Goal: Obtain resource: Download file/media

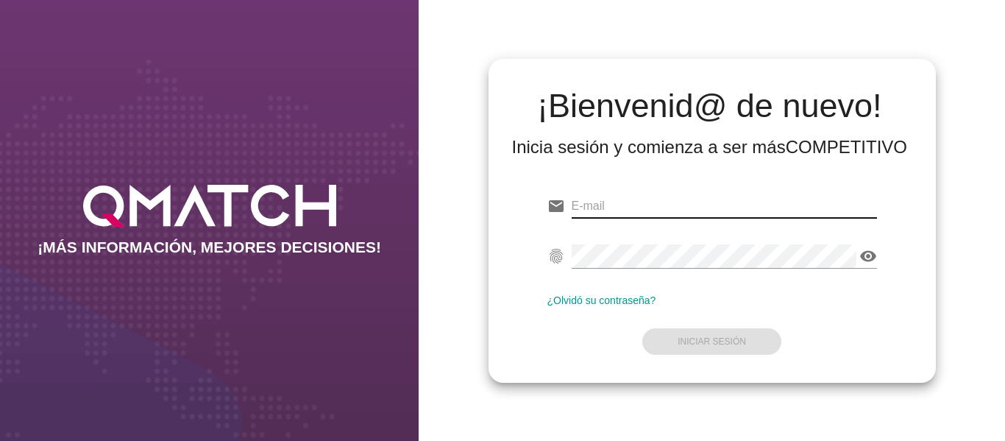
click at [609, 213] on input "email" at bounding box center [724, 206] width 305 height 24
type input "[PERSON_NAME][EMAIL_ADDRESS][DOMAIN_NAME]"
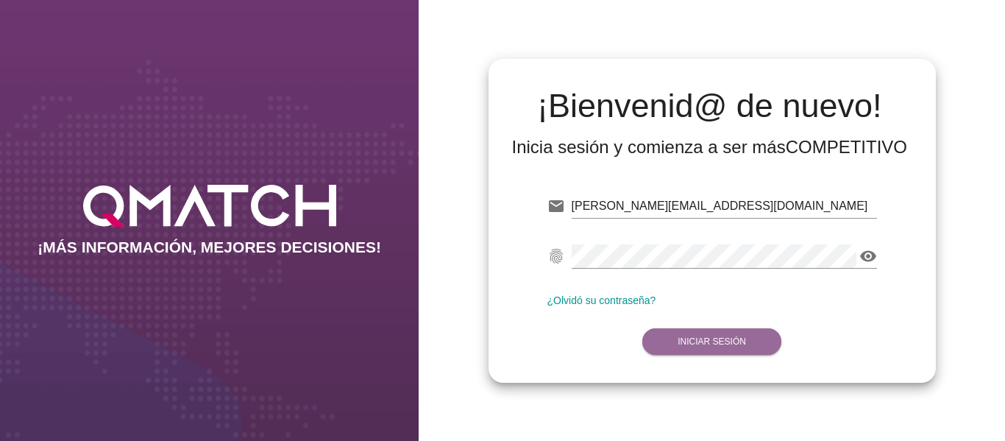
click at [712, 339] on strong "Iniciar Sesión" at bounding box center [712, 341] width 68 height 10
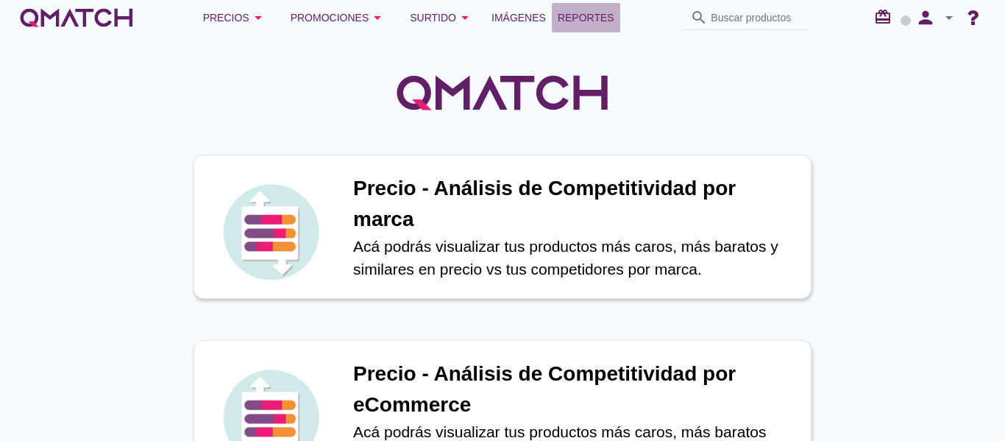
click at [590, 25] on span "Reportes" at bounding box center [586, 18] width 57 height 18
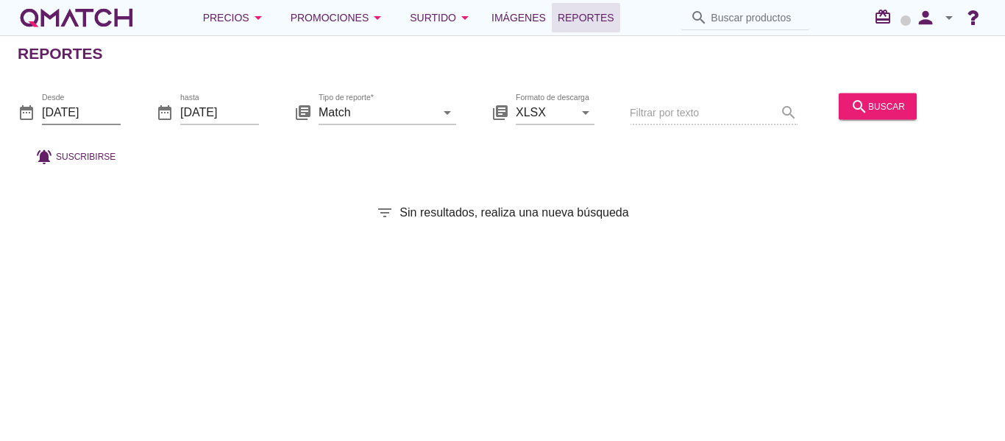
click at [99, 108] on input "[DATE]" at bounding box center [81, 112] width 79 height 24
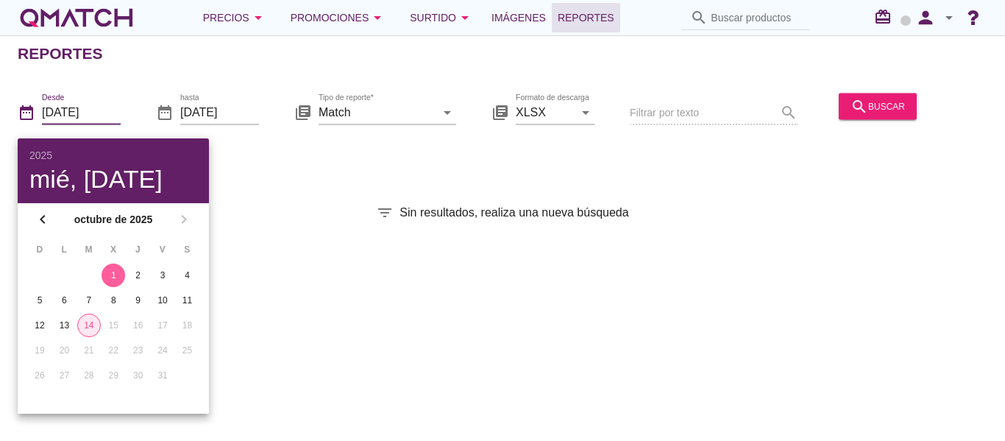
click at [79, 322] on tr "12 13 14 15 16 17 18" at bounding box center [113, 326] width 171 height 24
click at [86, 323] on div "14" at bounding box center [89, 325] width 22 height 13
type input "[DATE]"
click at [869, 108] on div "search buscar" at bounding box center [878, 106] width 54 height 18
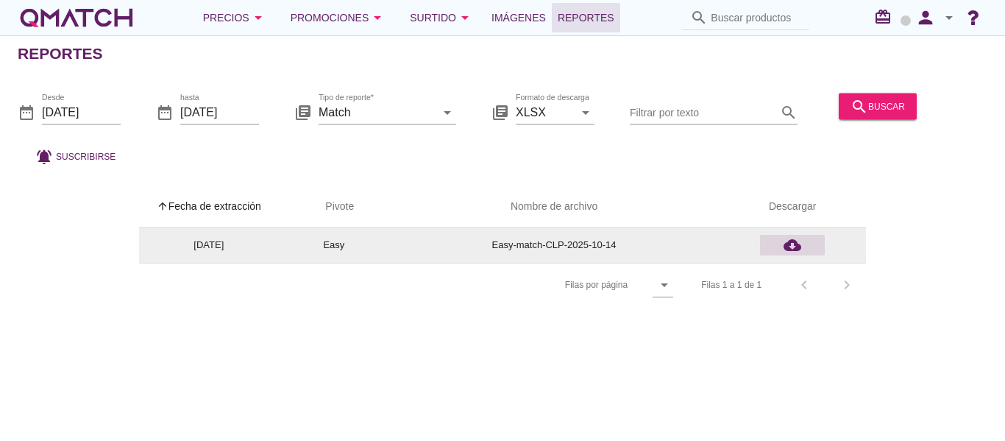
click at [793, 245] on icon "cloud_download" at bounding box center [793, 245] width 18 height 18
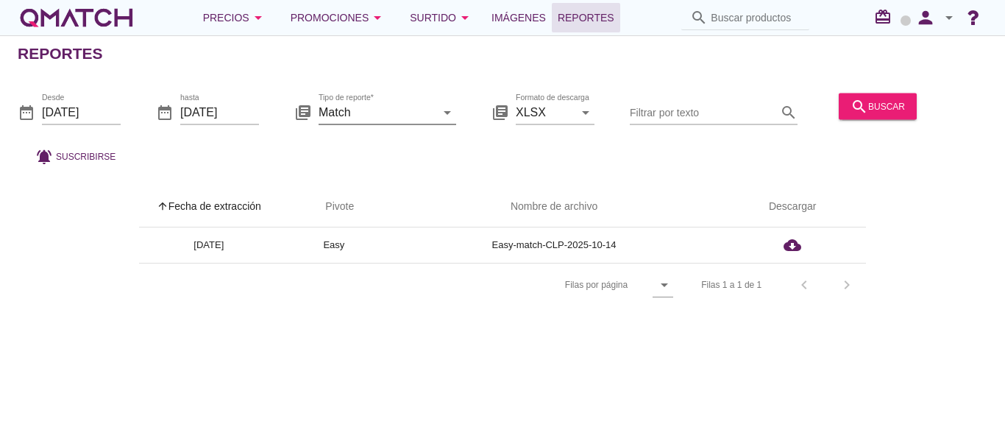
click at [442, 115] on icon "arrow_drop_down" at bounding box center [448, 112] width 18 height 18
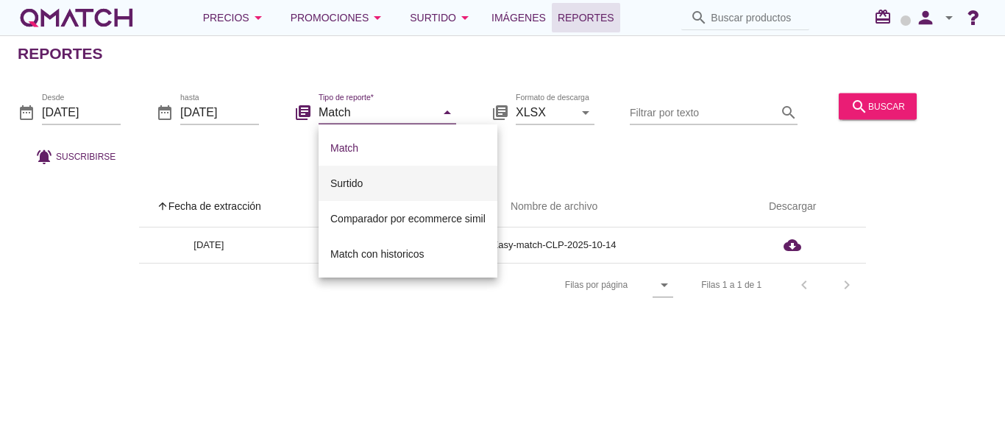
click at [368, 188] on div "Surtido" at bounding box center [407, 183] width 155 height 18
type input "Surtido"
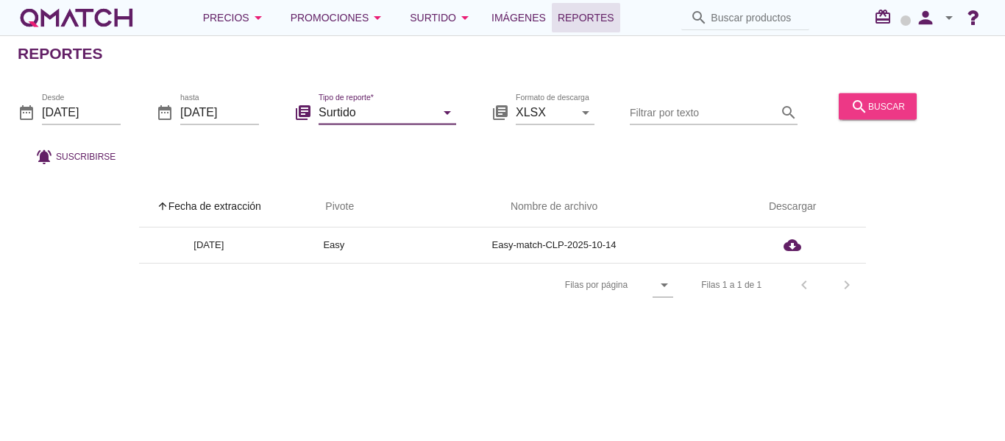
click at [875, 97] on div "search buscar" at bounding box center [878, 106] width 54 height 18
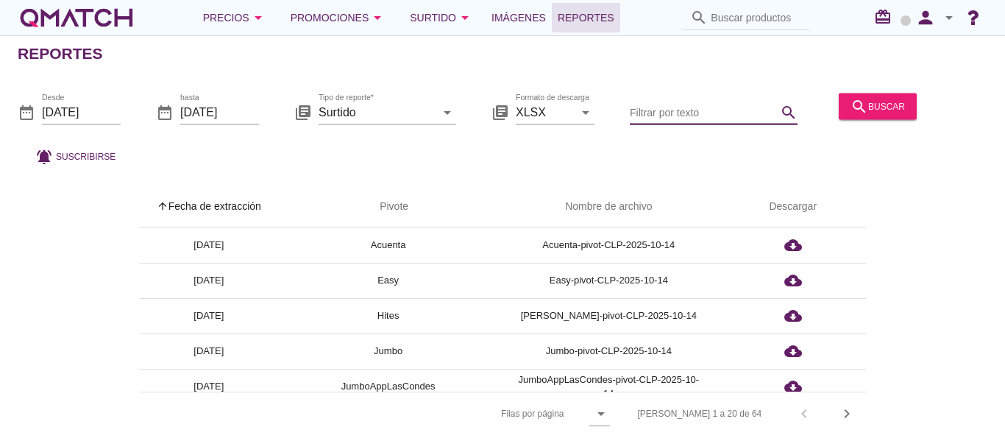
click at [698, 113] on input "Filtrar por texto" at bounding box center [703, 112] width 147 height 24
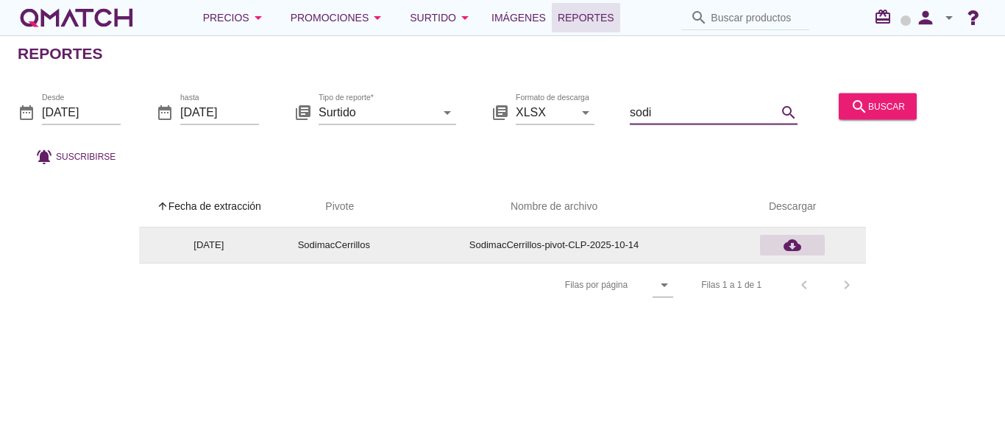
type input "sodi"
click at [797, 247] on icon "cloud_download" at bounding box center [793, 245] width 18 height 18
